Goal: Task Accomplishment & Management: Use online tool/utility

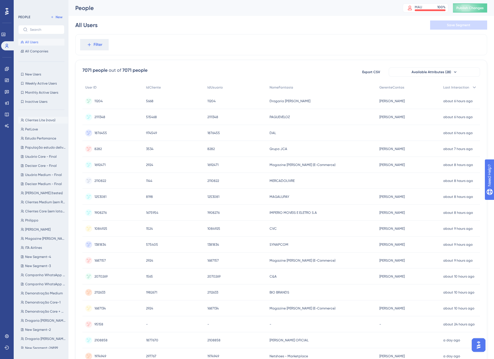
click at [34, 121] on span "Clientes Lite (novo)" at bounding box center [40, 120] width 30 height 5
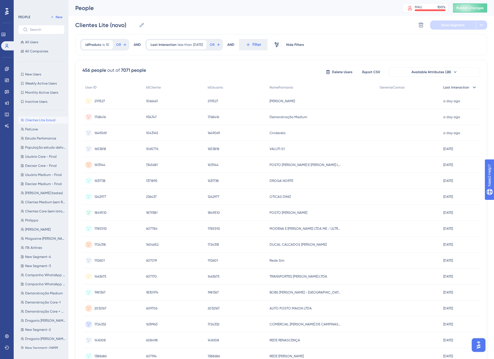
click at [469, 88] on div "Last Interaction" at bounding box center [460, 88] width 40 height 12
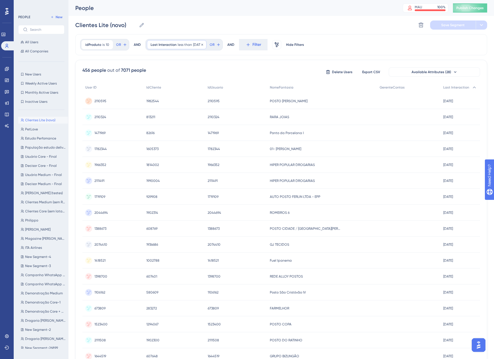
click at [192, 42] on div "Last Interaction less than [DATE] [DATE] Remove" at bounding box center [177, 44] width 60 height 9
type input "31"
click at [237, 167] on span "Done" at bounding box center [241, 167] width 10 height 7
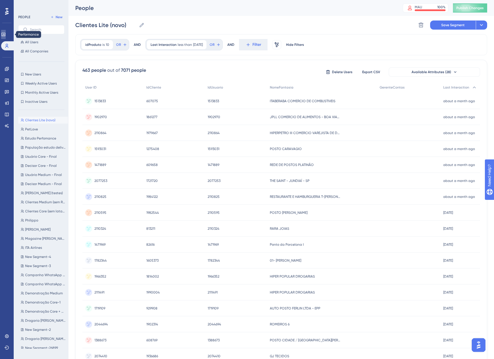
click at [5, 35] on icon at bounding box center [3, 34] width 5 height 5
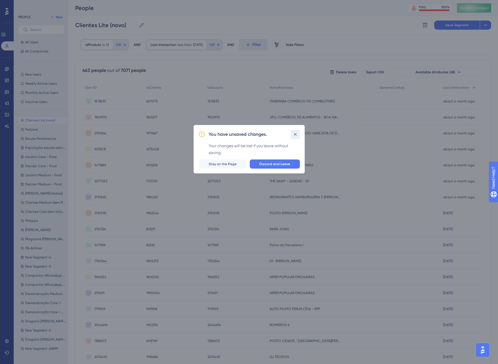
click at [296, 137] on icon at bounding box center [295, 134] width 6 height 6
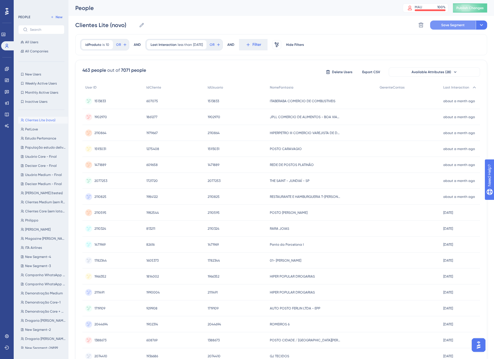
click at [451, 29] on button "Save Segment" at bounding box center [453, 25] width 46 height 9
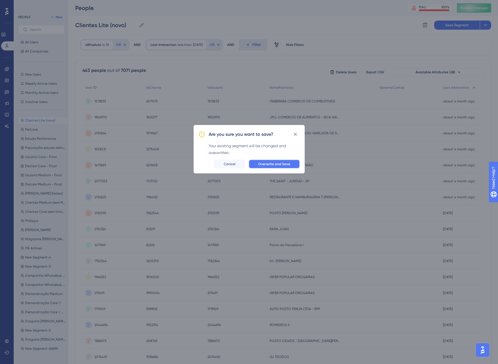
click at [256, 167] on button "Overwrite and Save" at bounding box center [274, 163] width 51 height 9
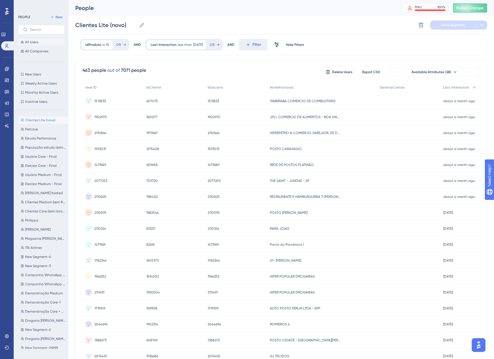
click at [36, 42] on span "All Users" at bounding box center [31, 42] width 13 height 5
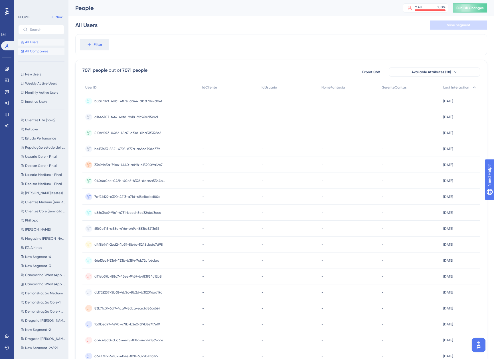
click at [37, 52] on span "All Companies" at bounding box center [36, 51] width 23 height 5
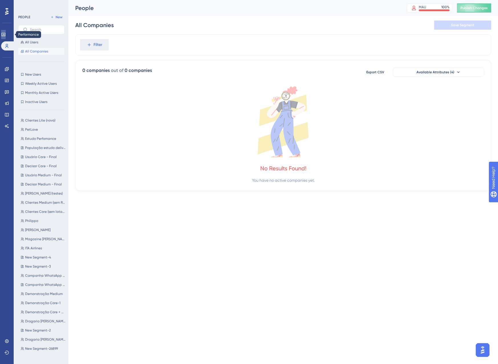
click at [6, 38] on link at bounding box center [3, 34] width 5 height 9
